Goal: Task Accomplishment & Management: Use online tool/utility

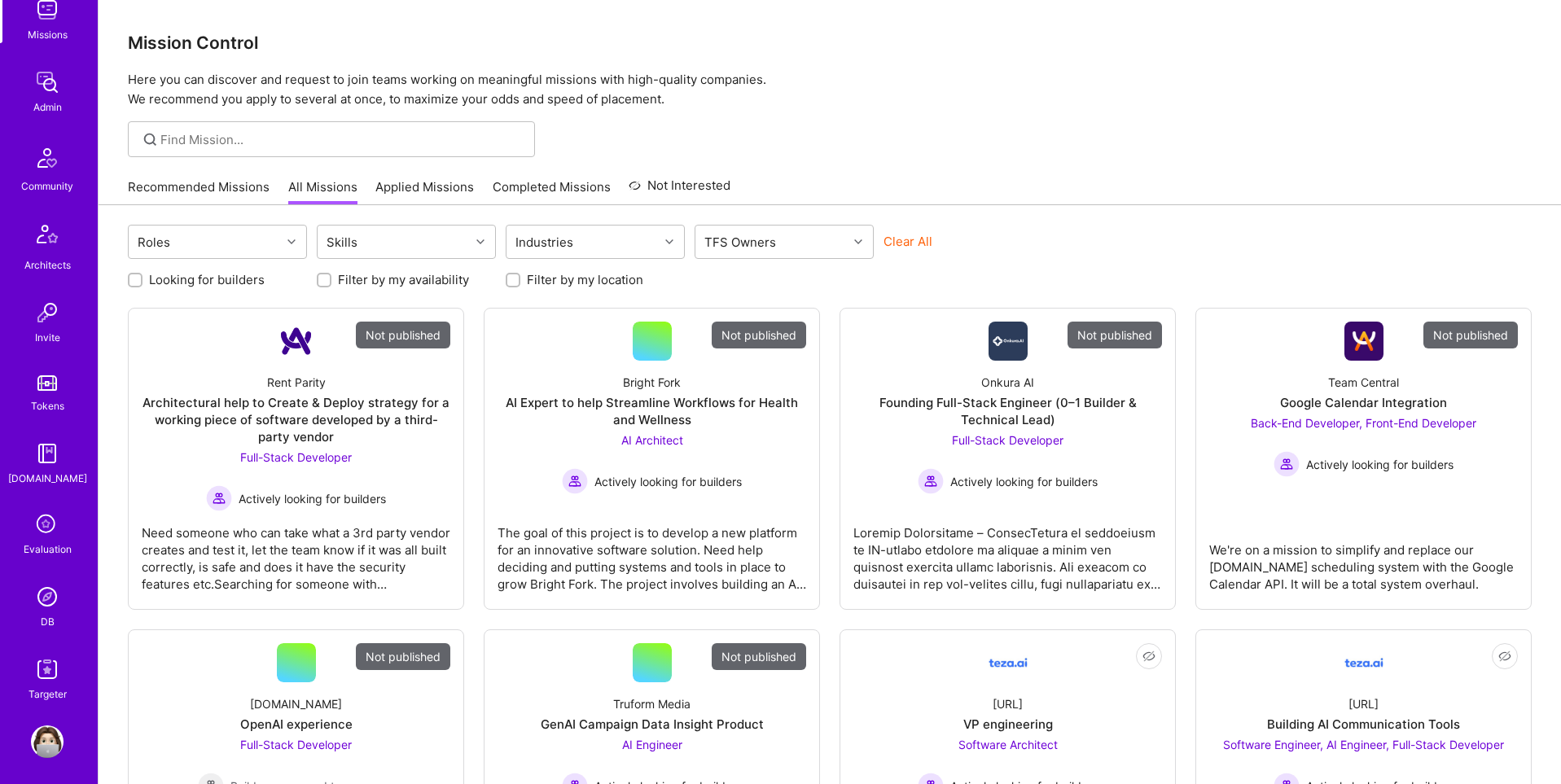
scroll to position [256, 0]
click at [51, 587] on img at bounding box center [47, 590] width 33 height 33
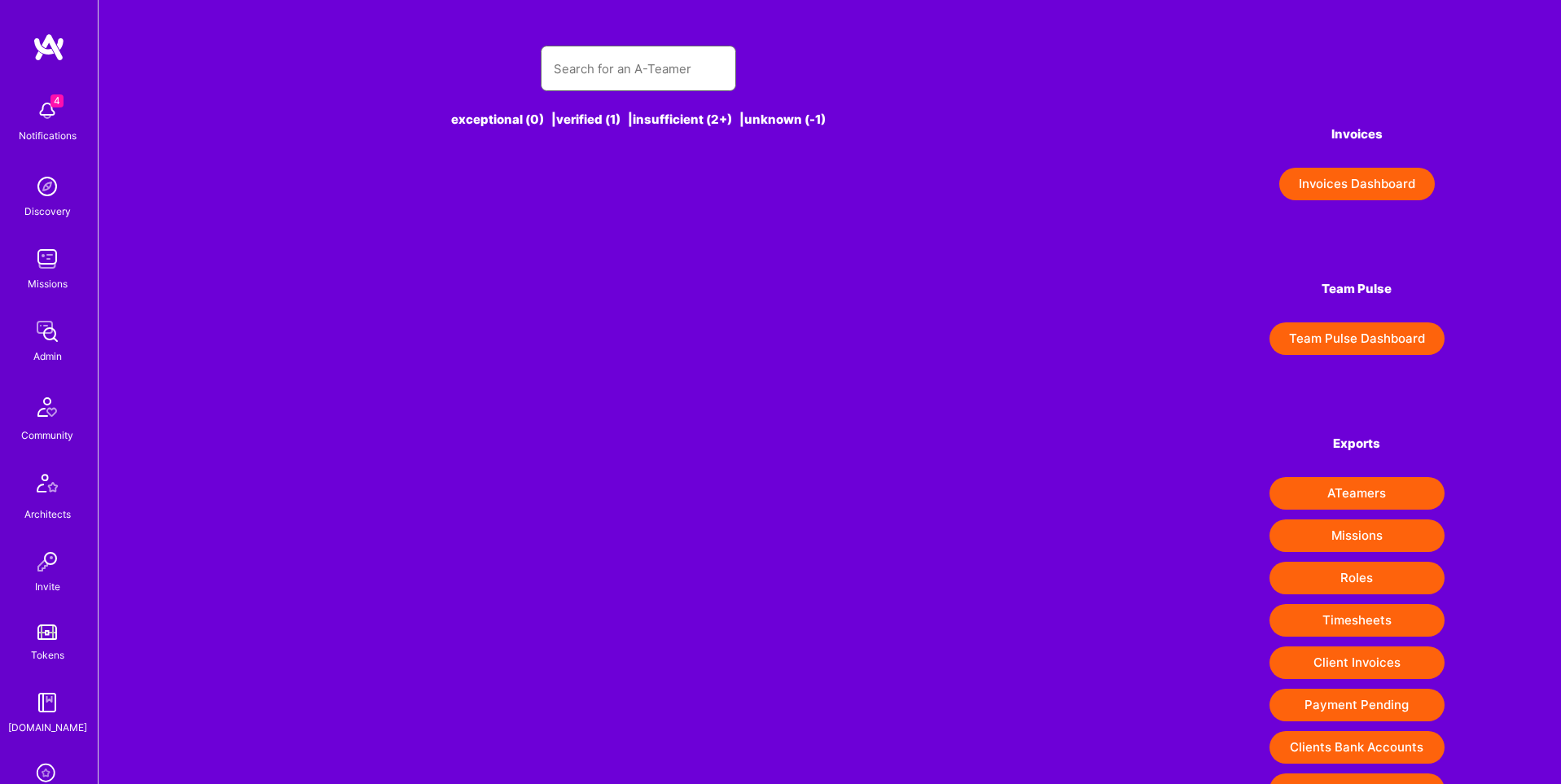
click at [668, 82] on input "text" at bounding box center [638, 69] width 170 height 42
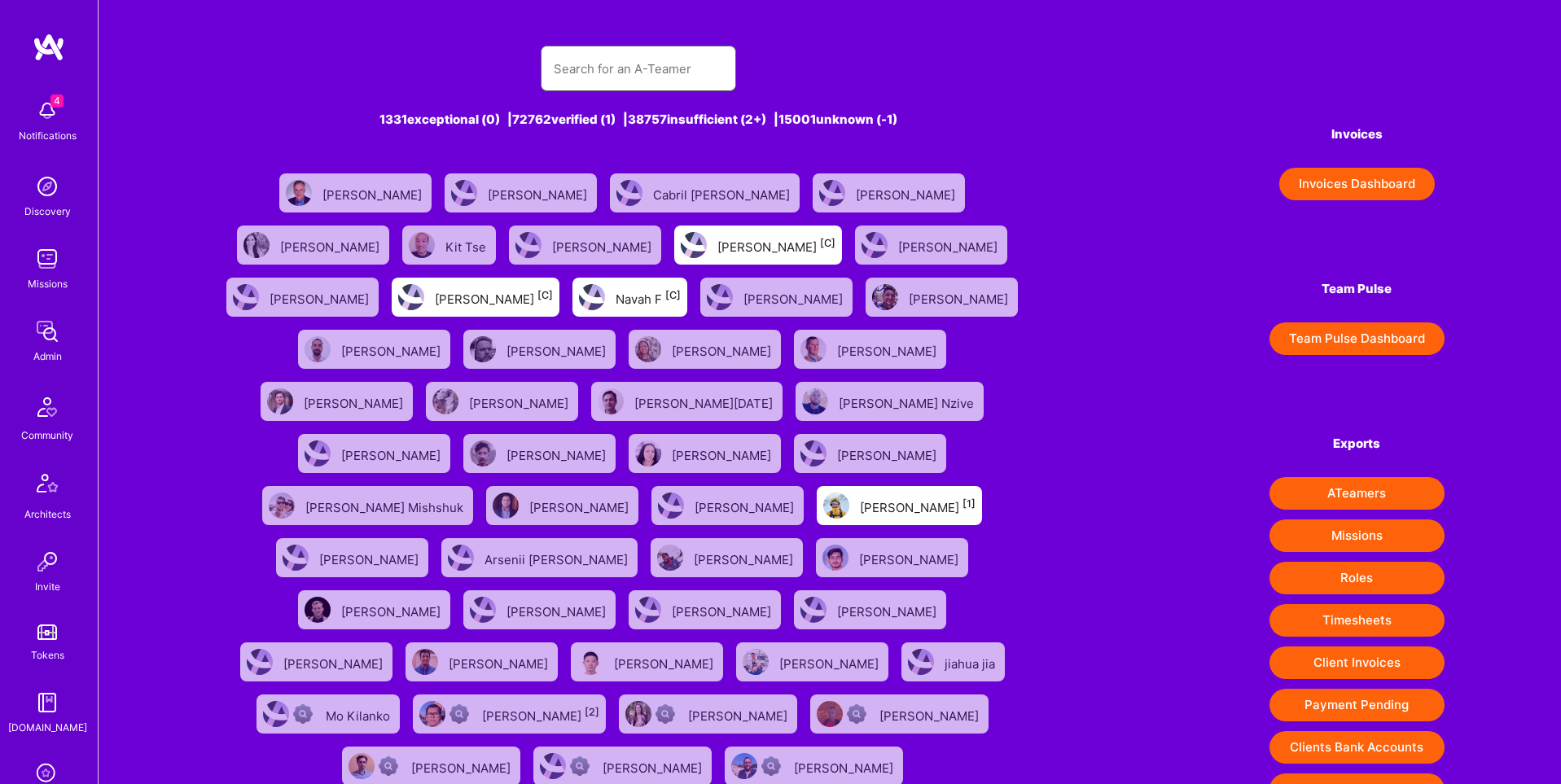
paste input "https://platform.a.team/vaske"
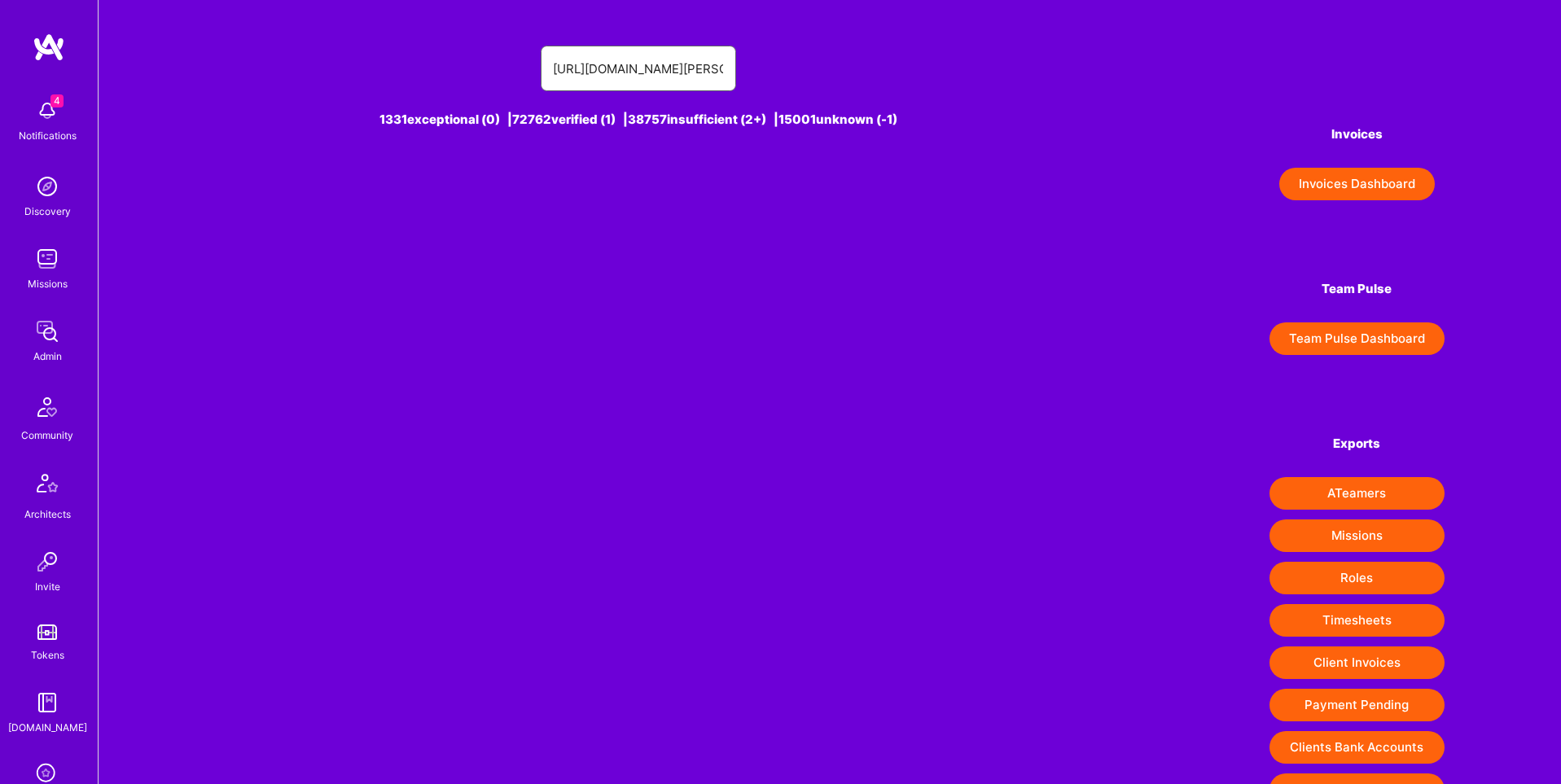
type input "https://platform.a.team/vaske"
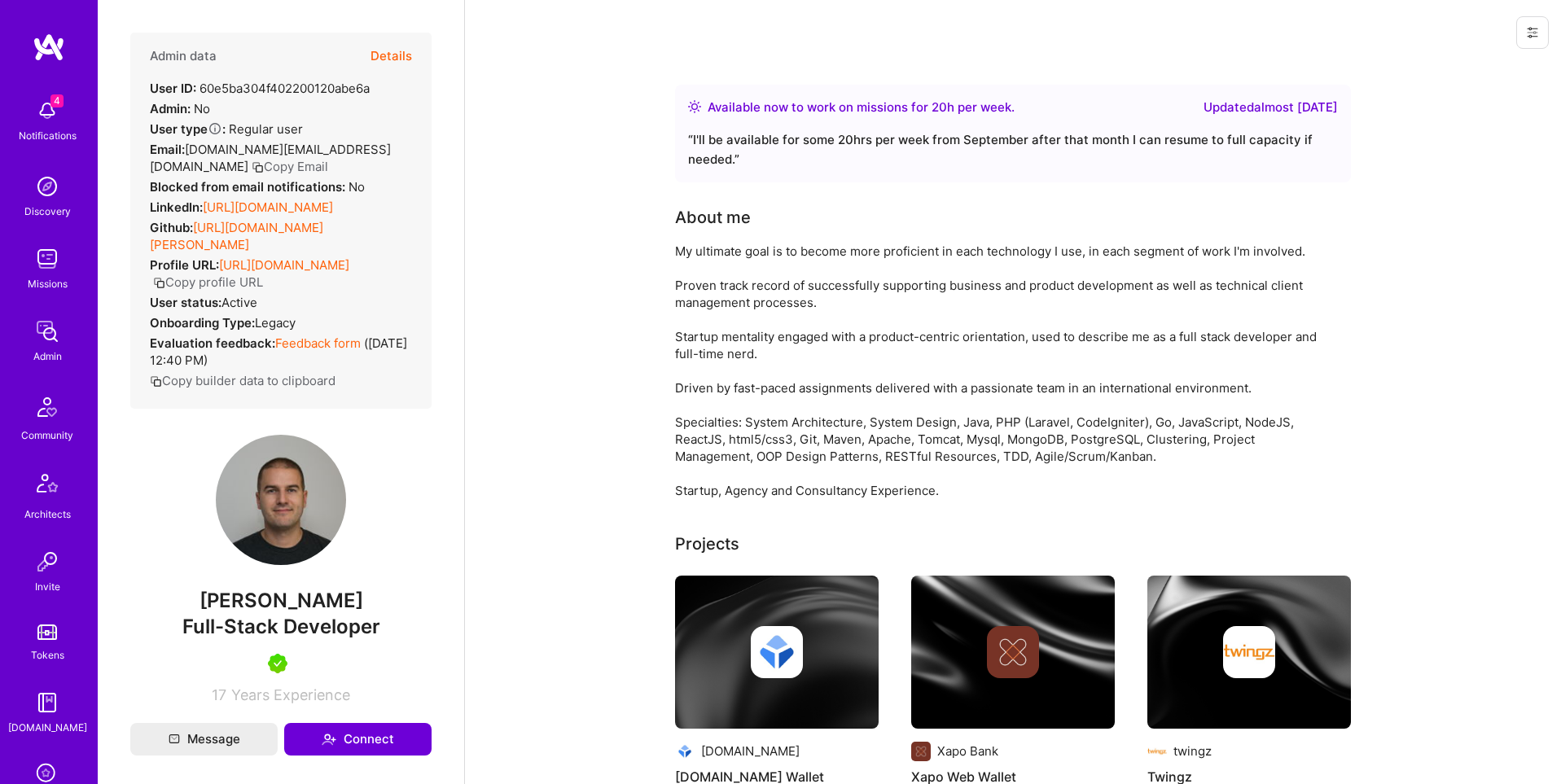
scroll to position [256, 0]
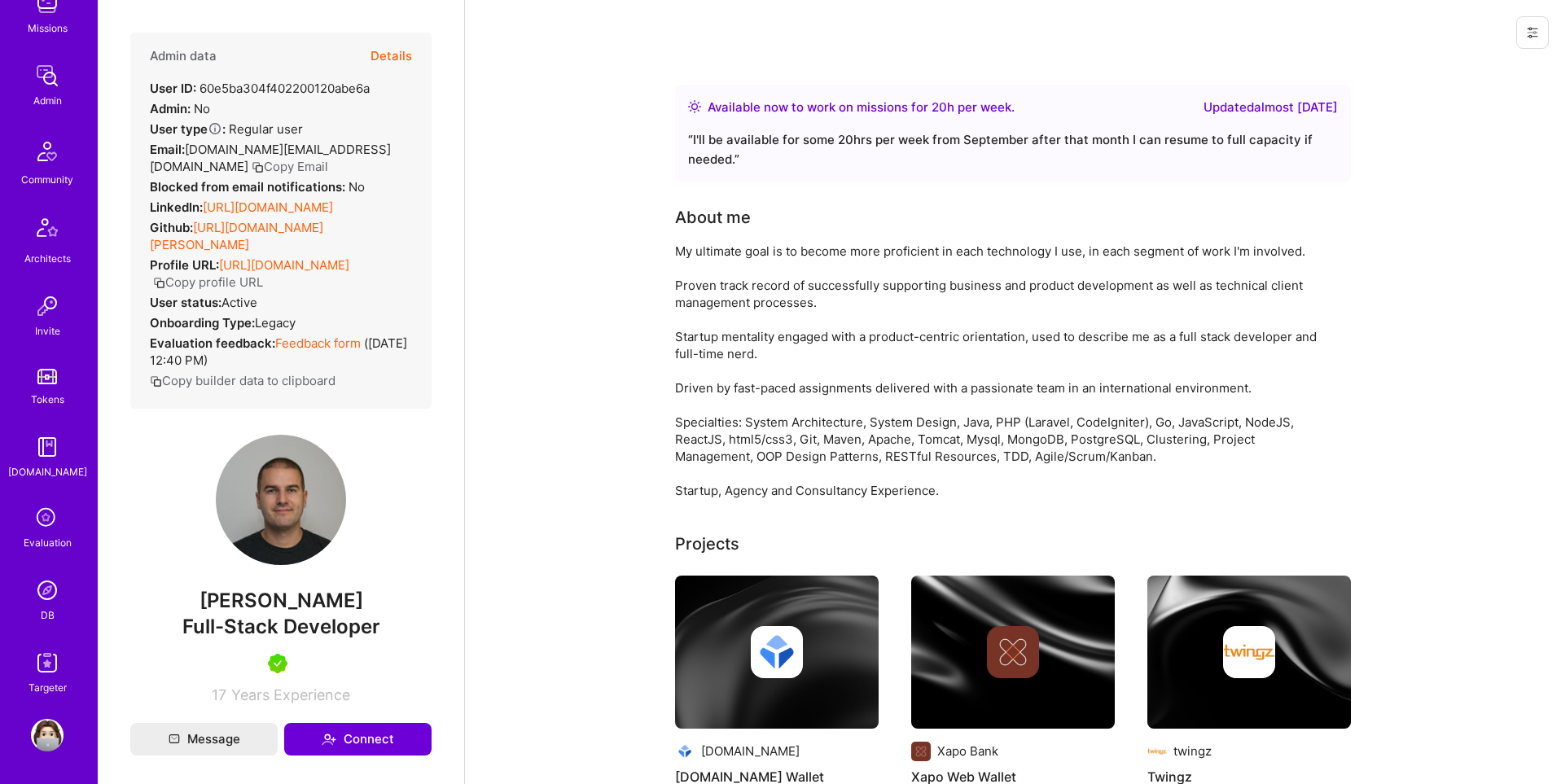
click at [42, 587] on img at bounding box center [47, 590] width 33 height 33
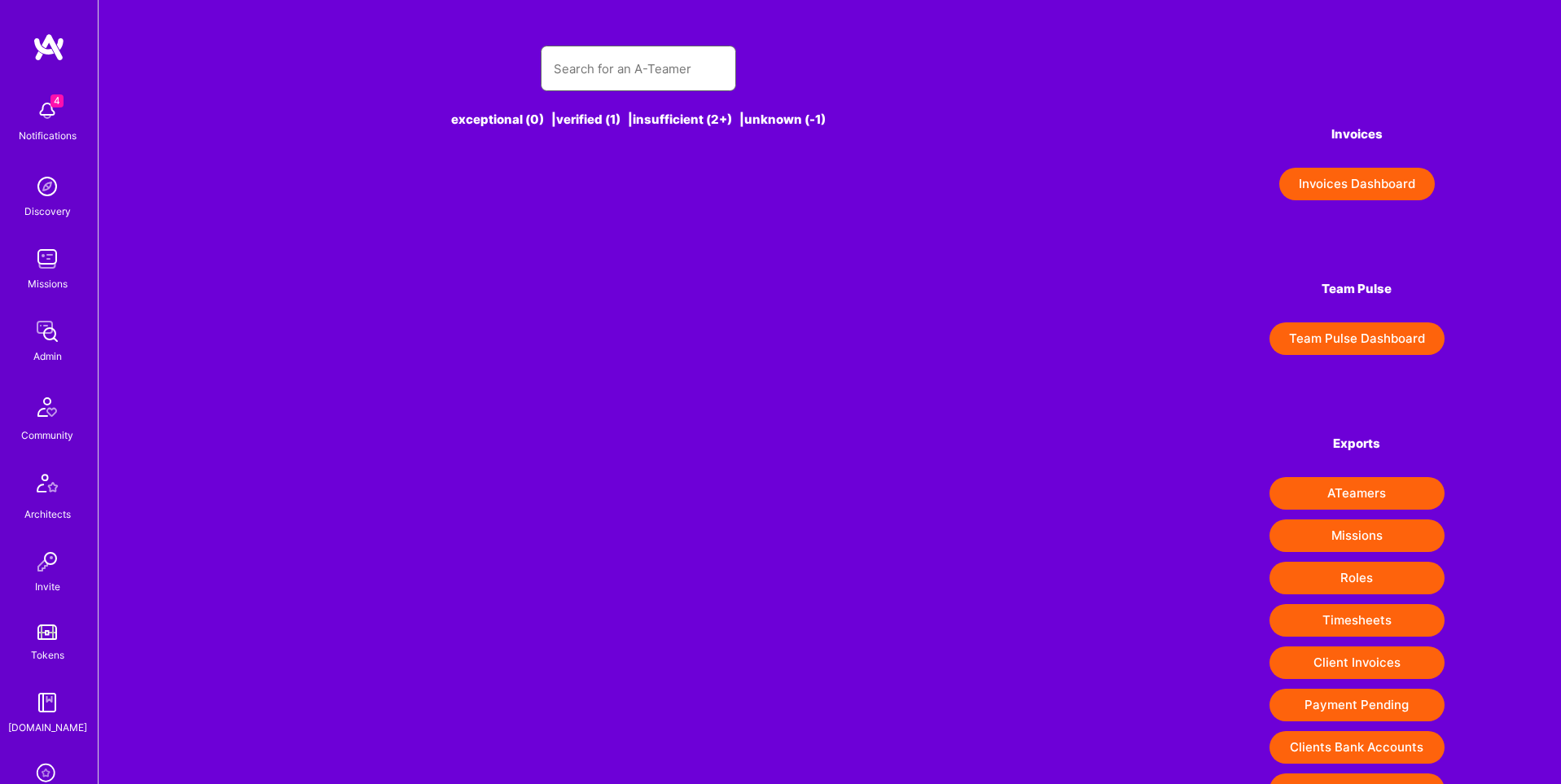
click at [632, 63] on input "text" at bounding box center [638, 69] width 170 height 42
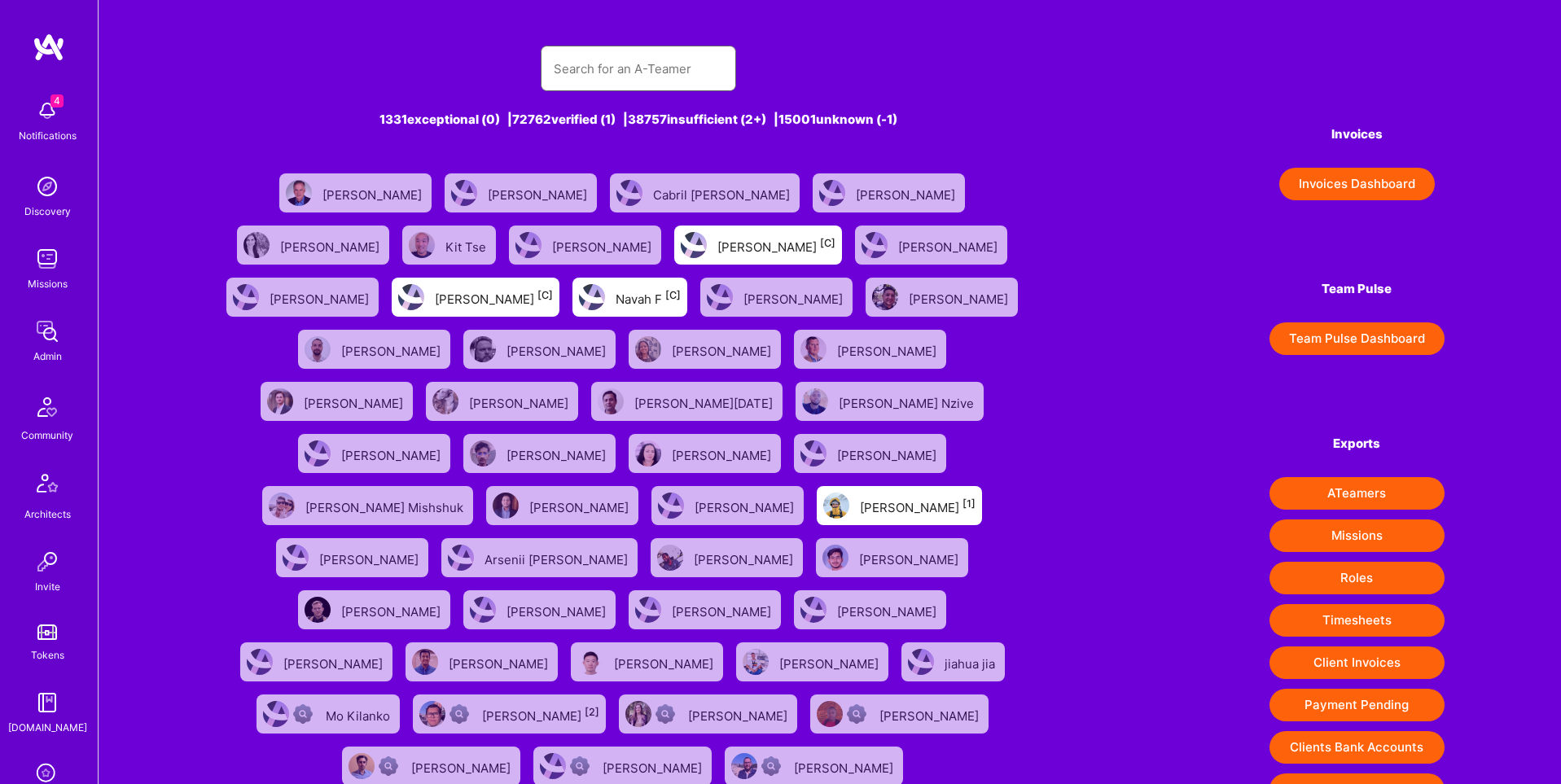
paste input "idirizzo@gmail.com"
type input "idirizzo@gmail.com"
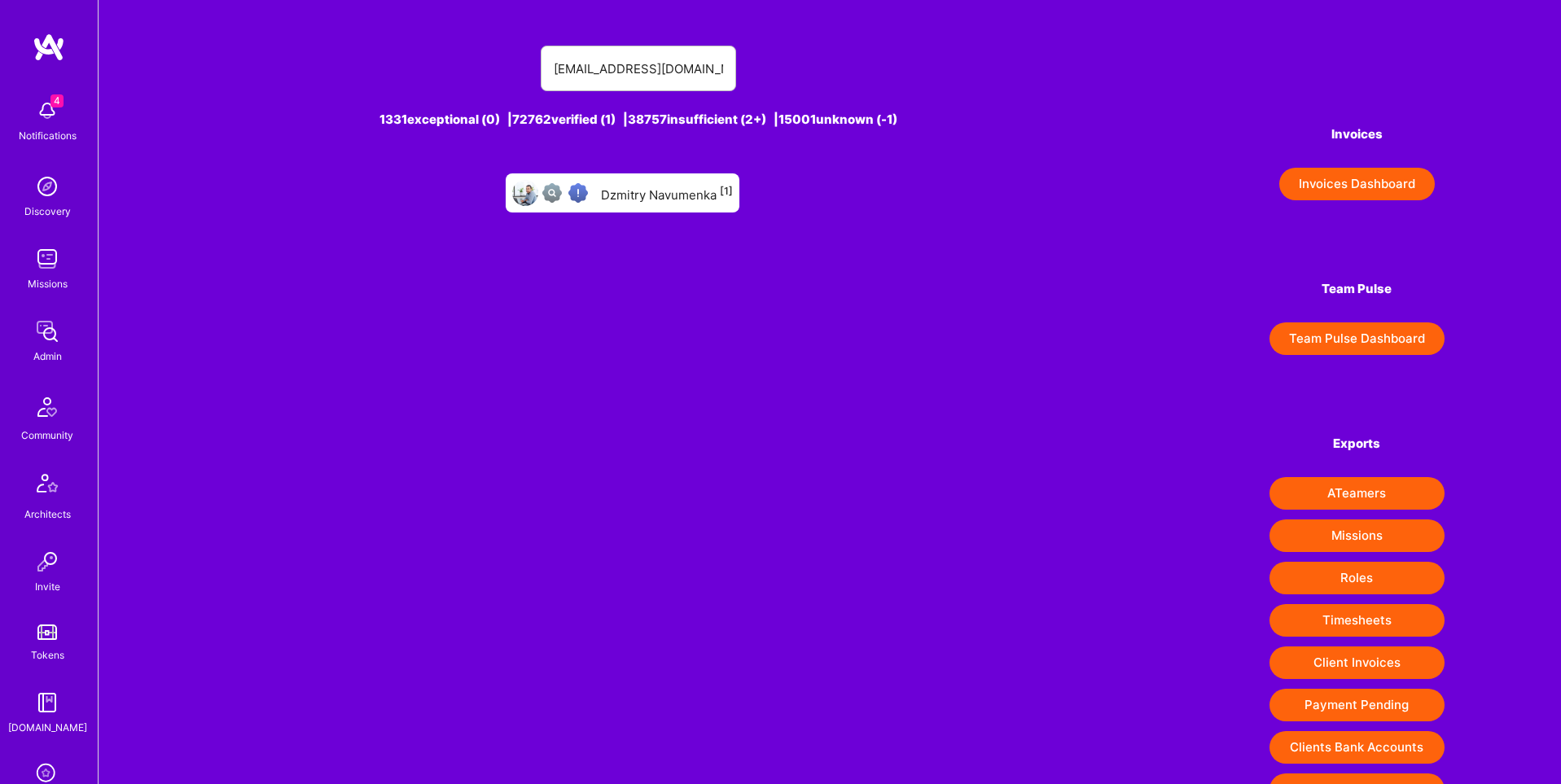
click at [670, 194] on div "Dzmitry Navumenka [1]" at bounding box center [667, 192] width 132 height 21
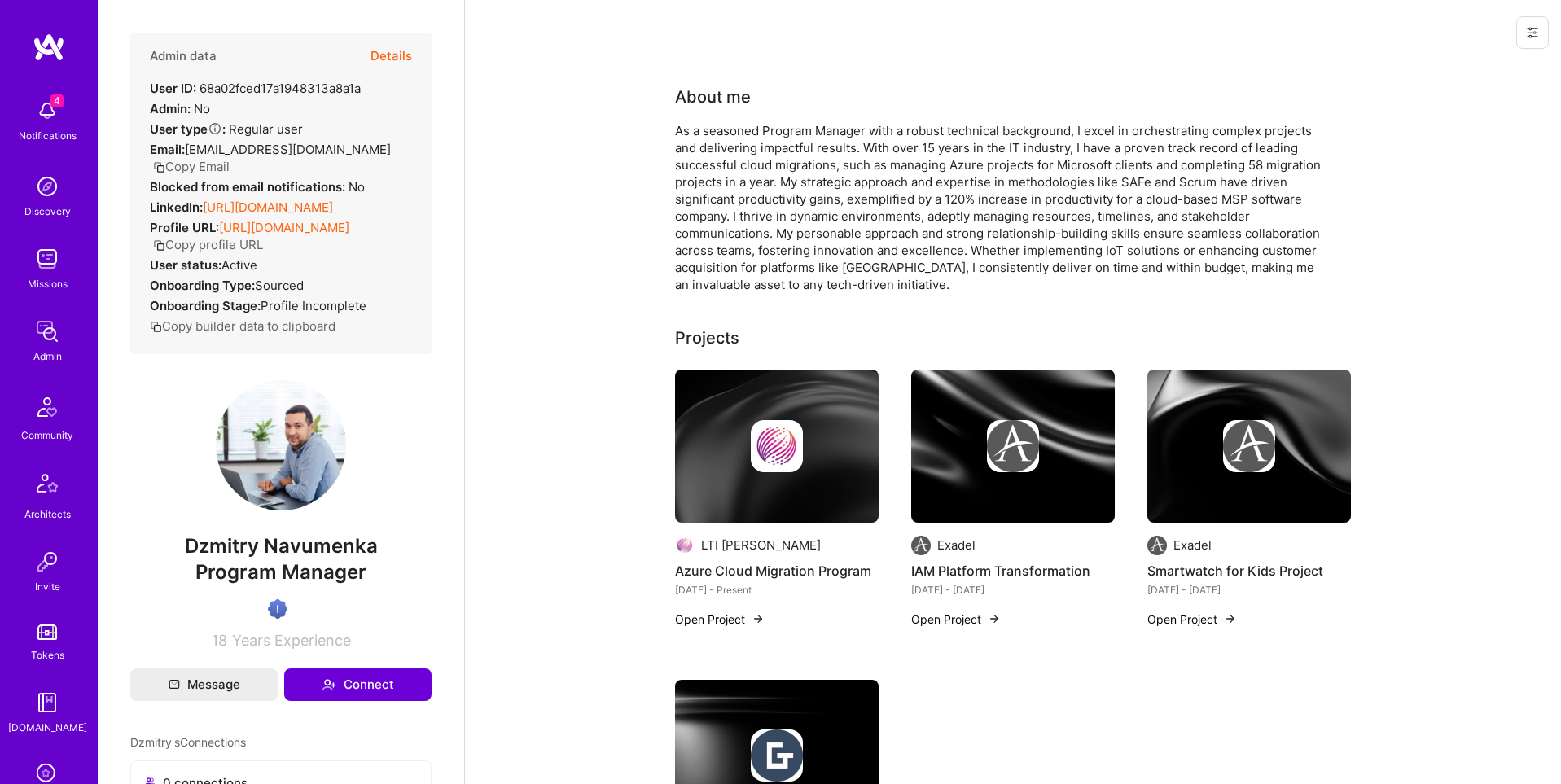
click at [1528, 33] on icon at bounding box center [1533, 33] width 13 height 13
click at [1455, 65] on button "Login as Dzmitry" at bounding box center [1473, 69] width 150 height 42
